Goal: Transaction & Acquisition: Purchase product/service

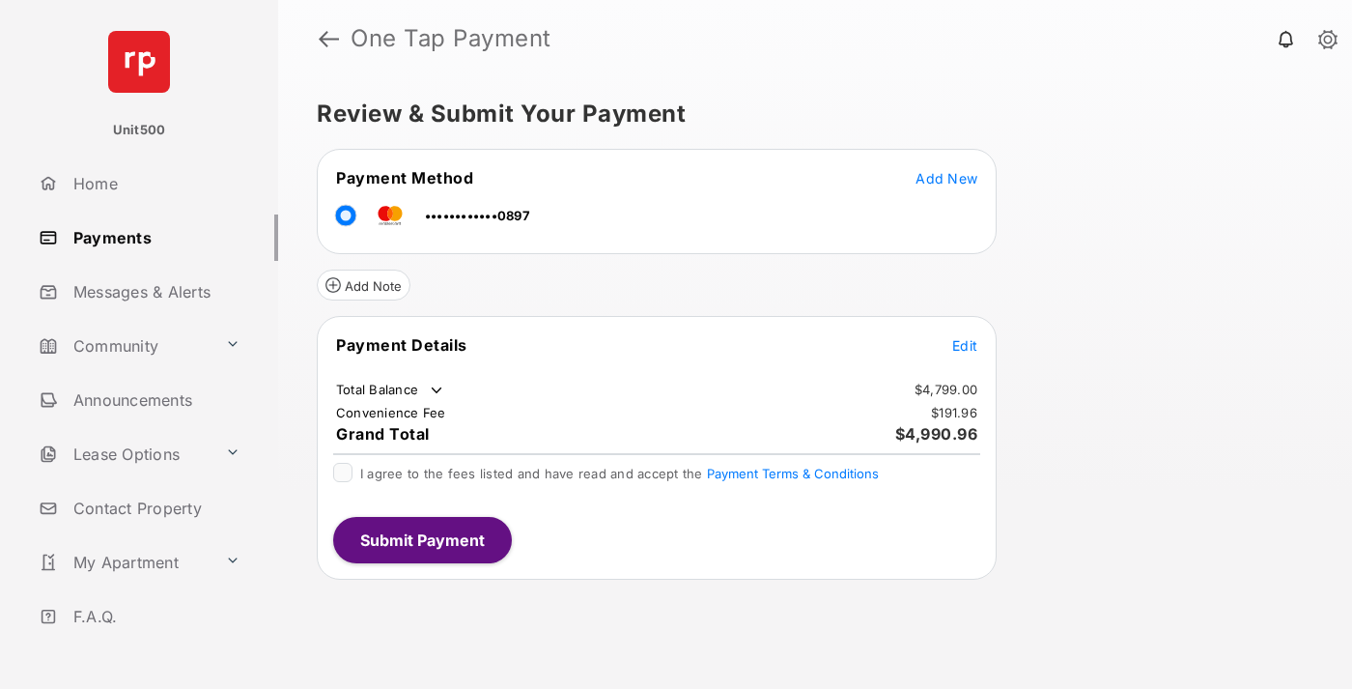
click at [965, 345] on span "Edit" at bounding box center [965, 345] width 25 height 16
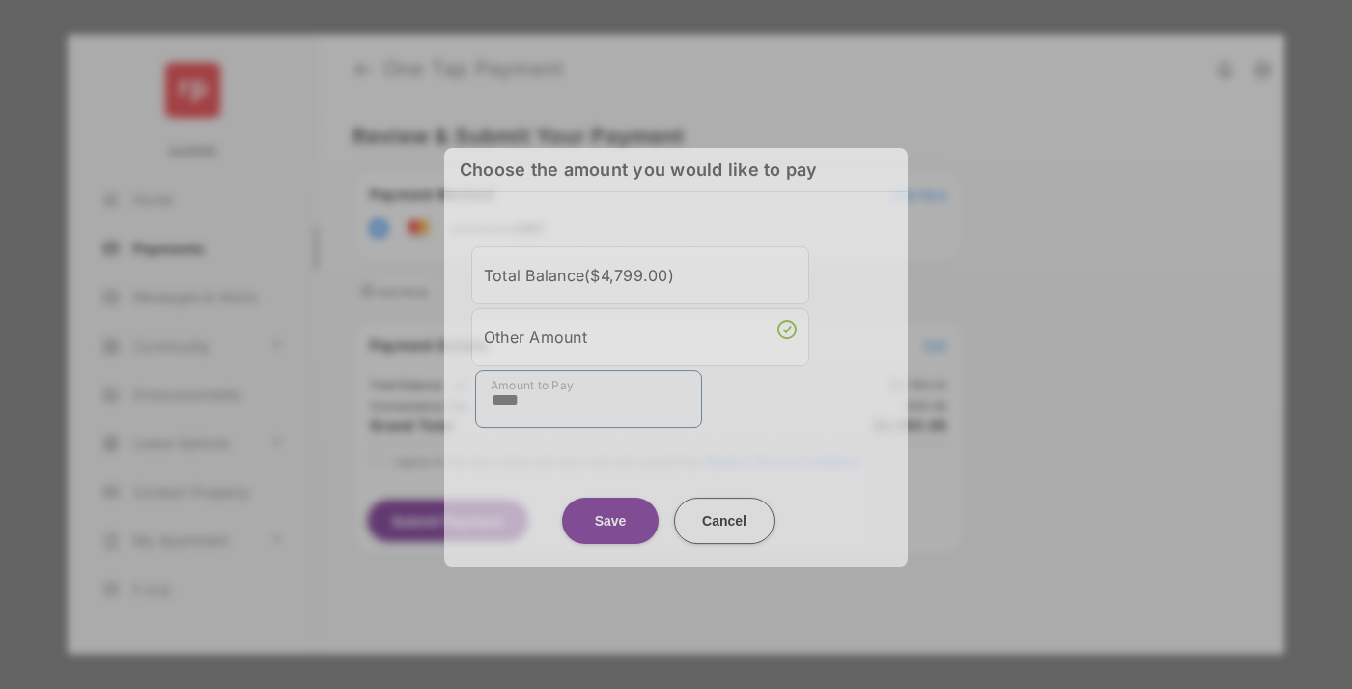
type input "****"
click at [611, 513] on button "Save" at bounding box center [610, 521] width 97 height 46
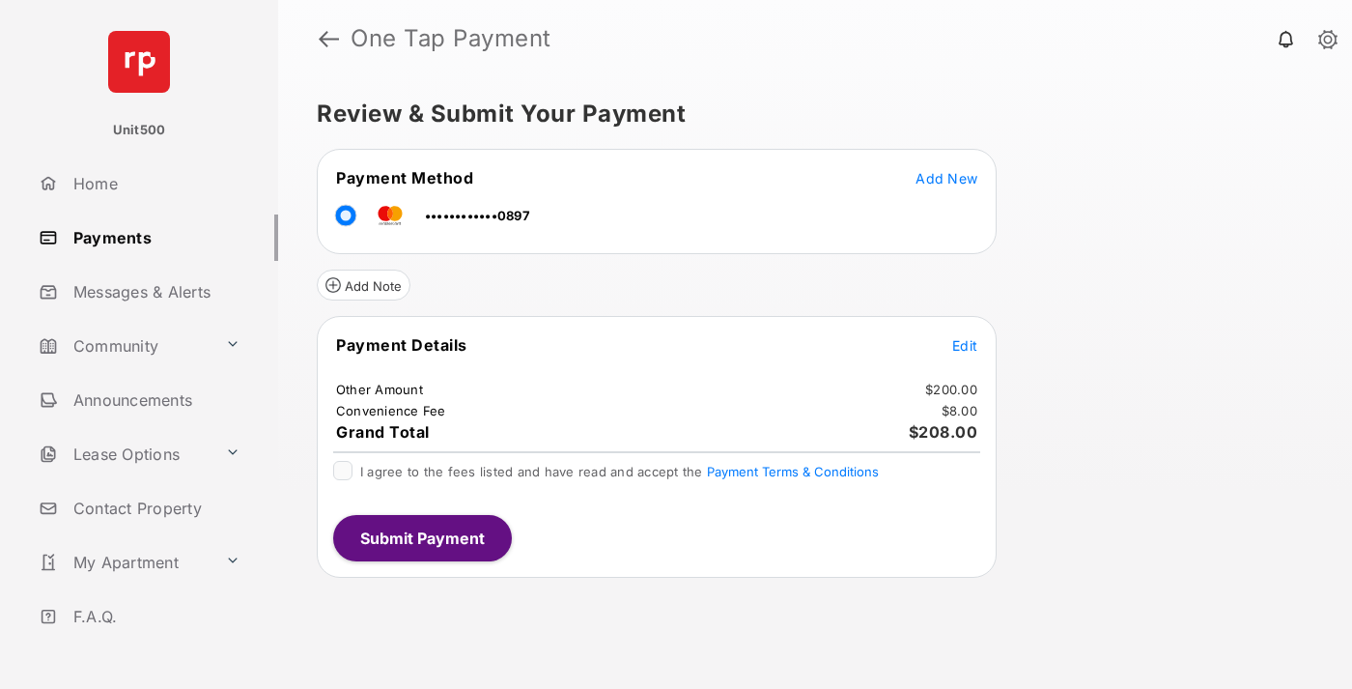
click at [421, 537] on button "Submit Payment" at bounding box center [422, 538] width 179 height 46
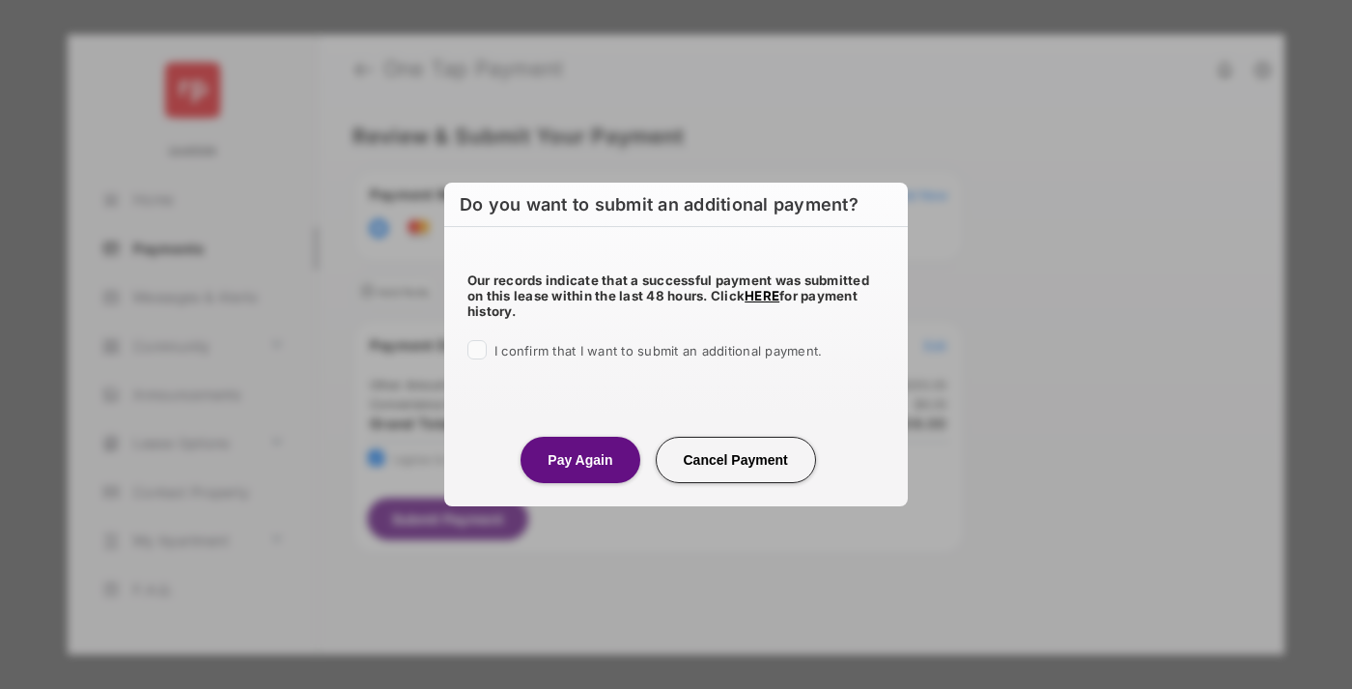
click at [580, 459] on button "Pay Again" at bounding box center [580, 460] width 119 height 46
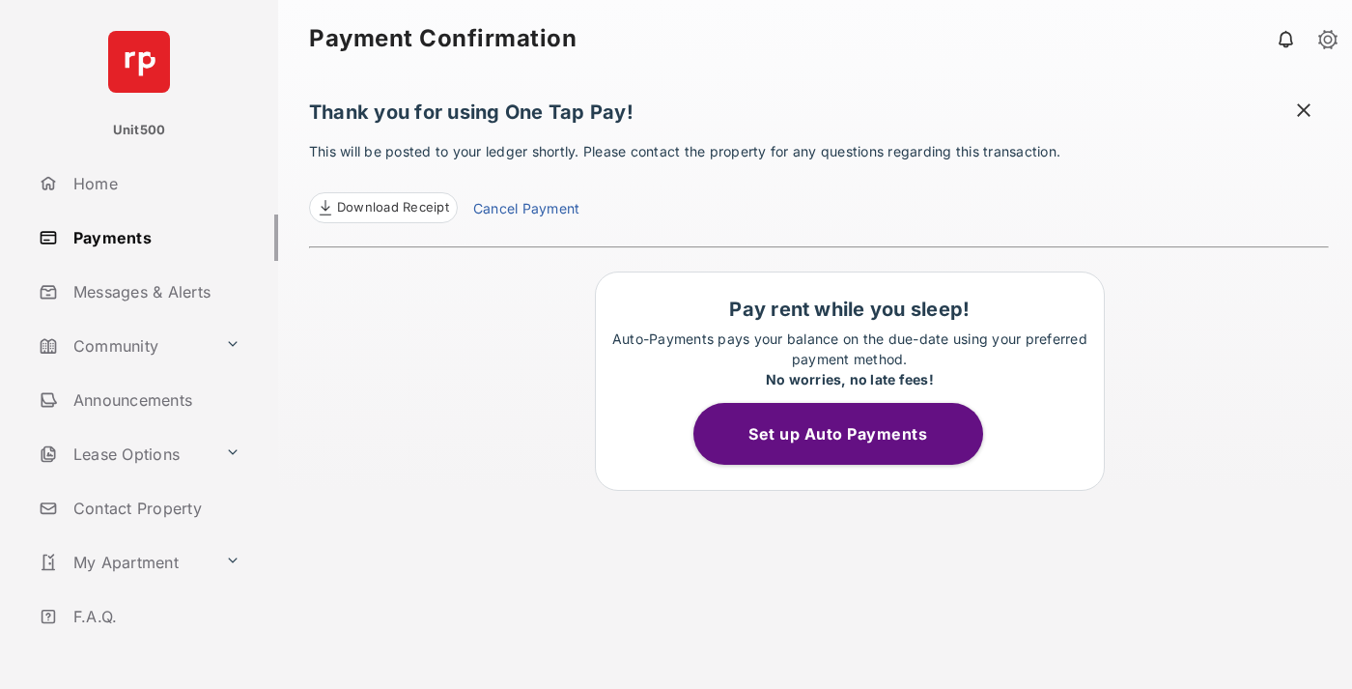
click at [383, 208] on span "Download Receipt" at bounding box center [393, 207] width 112 height 19
click at [1304, 112] on span at bounding box center [1304, 112] width 19 height 24
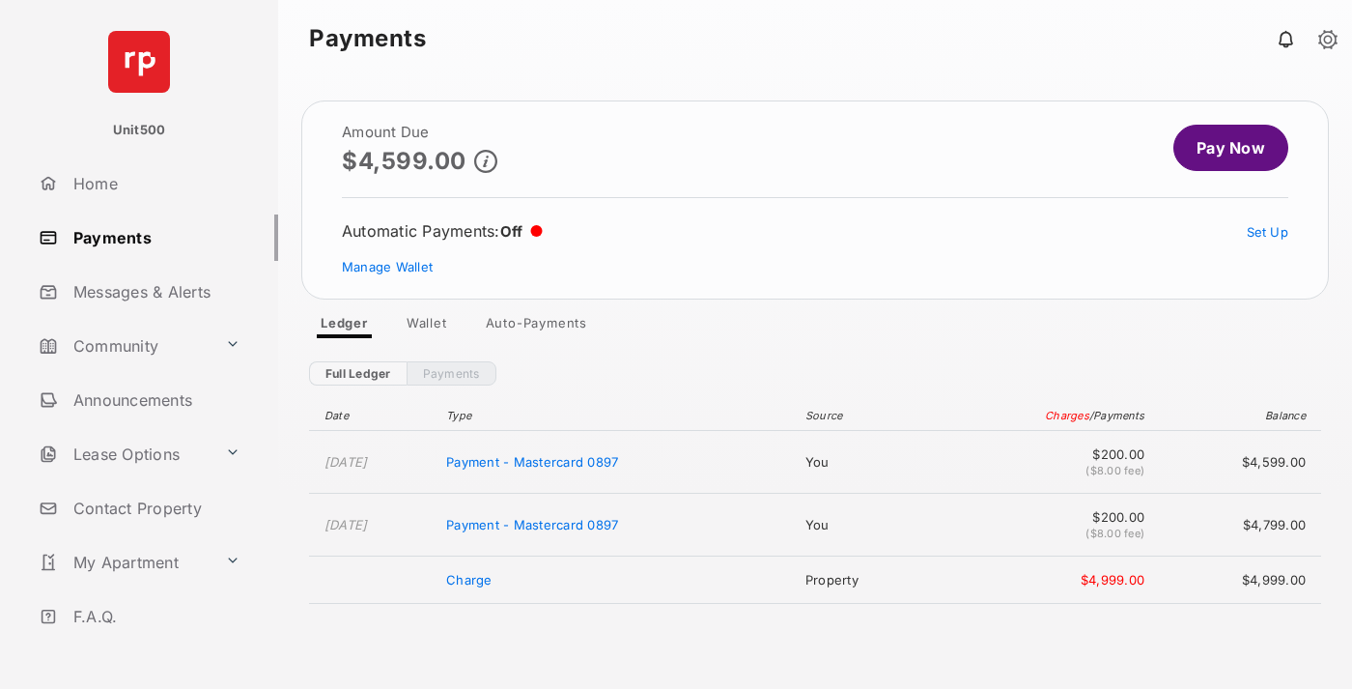
click at [387, 267] on link "Manage Wallet" at bounding box center [387, 266] width 91 height 15
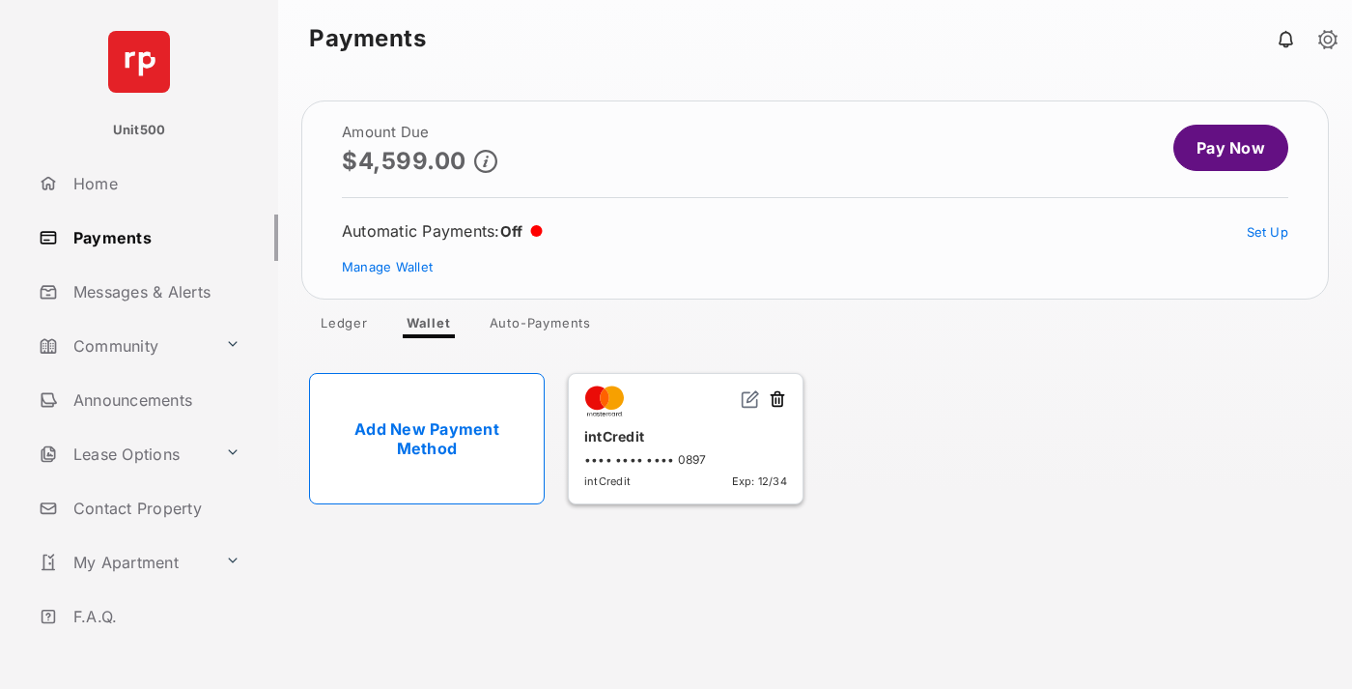
click at [778, 400] on button at bounding box center [777, 400] width 19 height 22
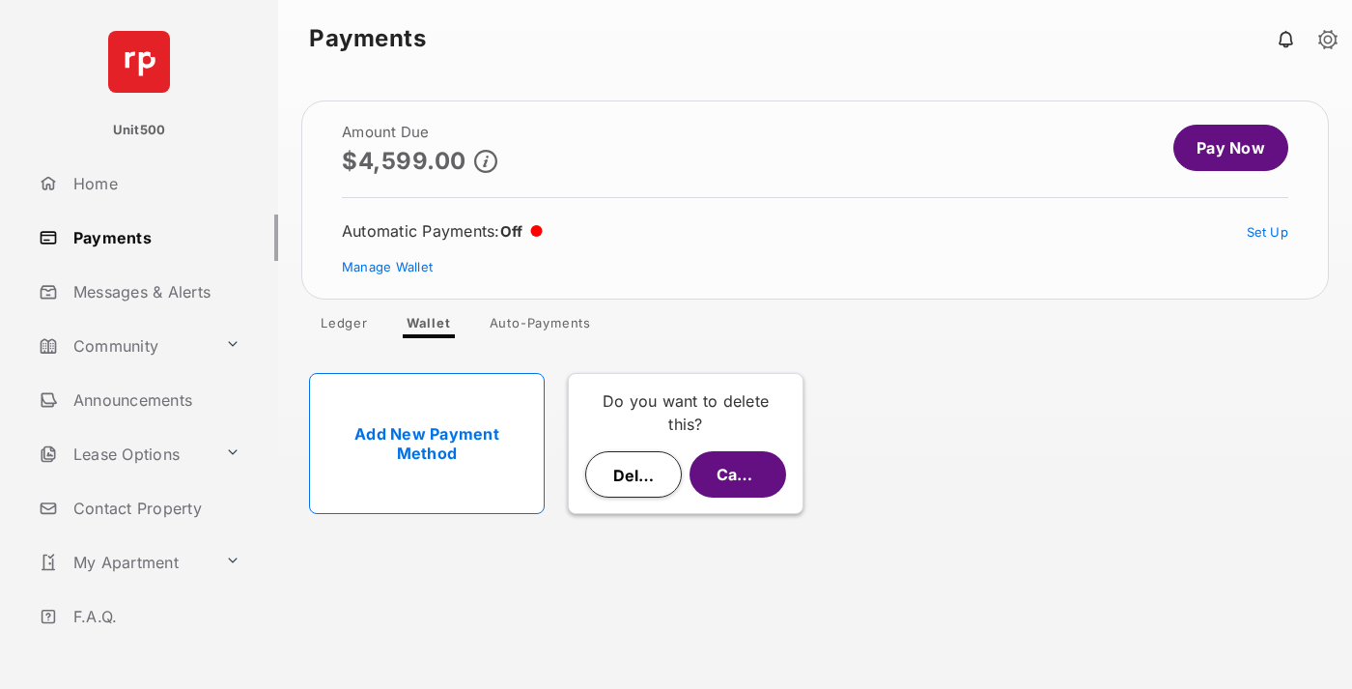
click at [634, 474] on button "Delete" at bounding box center [633, 474] width 97 height 46
